Goal: Information Seeking & Learning: Learn about a topic

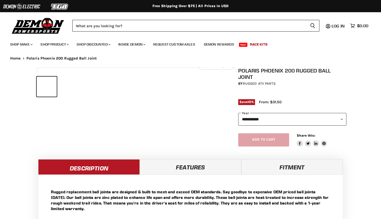
select select "******"
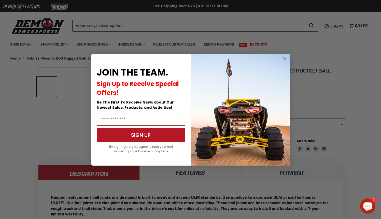
select select "******"
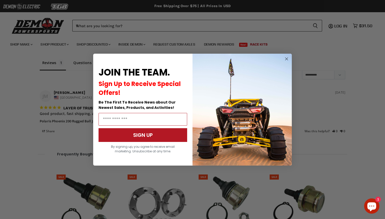
scroll to position [426, 0]
